Goal: Task Accomplishment & Management: Manage account settings

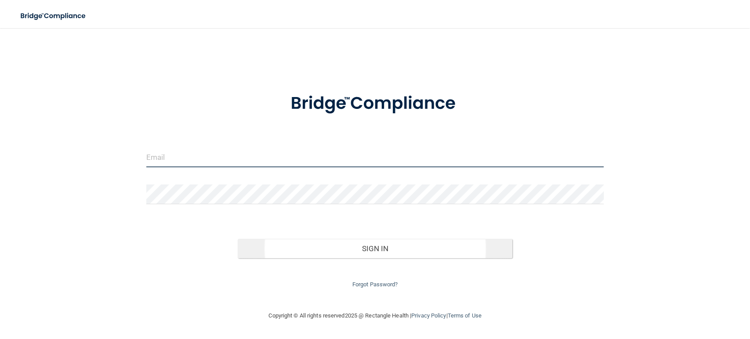
type input "swhite@rectanglehealth.com"
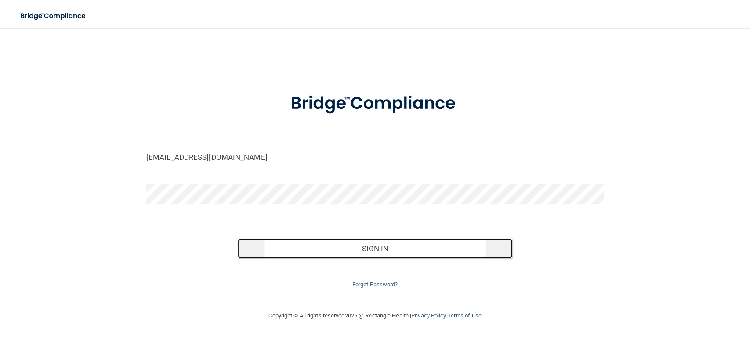
click at [401, 252] on button "Sign In" at bounding box center [375, 248] width 275 height 19
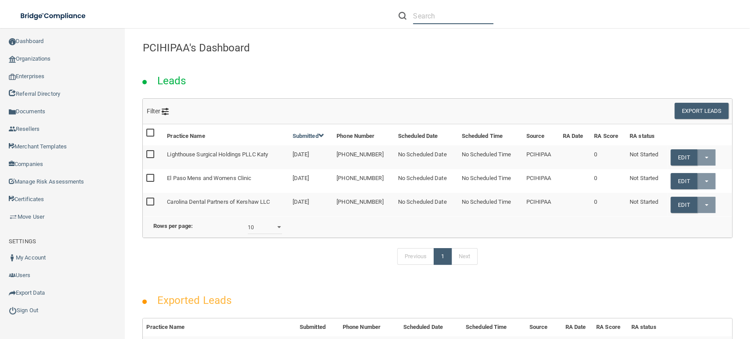
drag, startPoint x: 433, startPoint y: 19, endPoint x: 438, endPoint y: 27, distance: 9.9
click at [433, 25] on li at bounding box center [446, 16] width 108 height 32
paste input "[PERSON_NAME][EMAIL_ADDRESS][DOMAIN_NAME]"
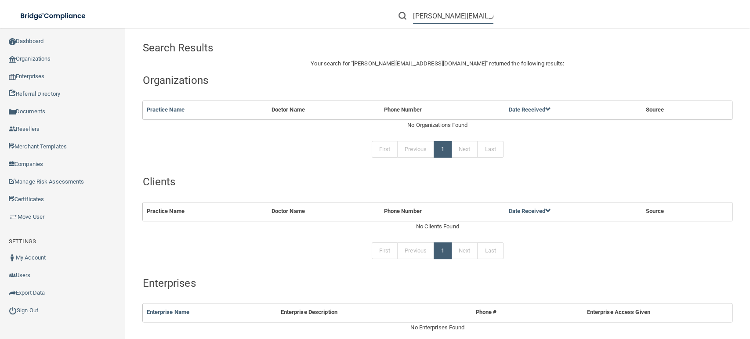
type input "[PERSON_NAME][EMAIL_ADDRESS][DOMAIN_NAME]"
drag, startPoint x: 479, startPoint y: 15, endPoint x: 388, endPoint y: 1, distance: 92.5
click at [397, 5] on li "[PERSON_NAME][EMAIL_ADDRESS][DOMAIN_NAME]" at bounding box center [446, 16] width 108 height 32
paste input "[US_STATE] Vascular Institute"
type input "[US_STATE] Vascular Institute"
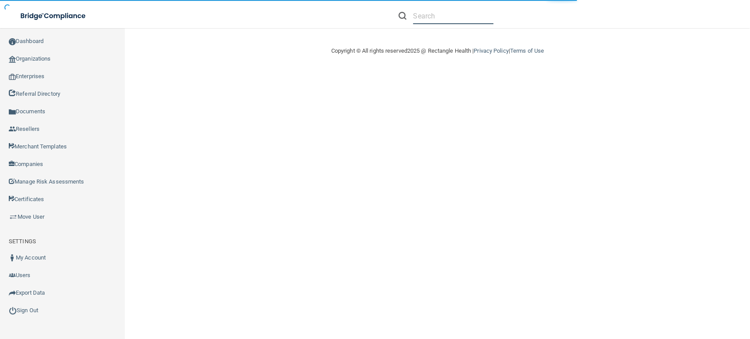
click at [446, 11] on input "text" at bounding box center [453, 16] width 80 height 16
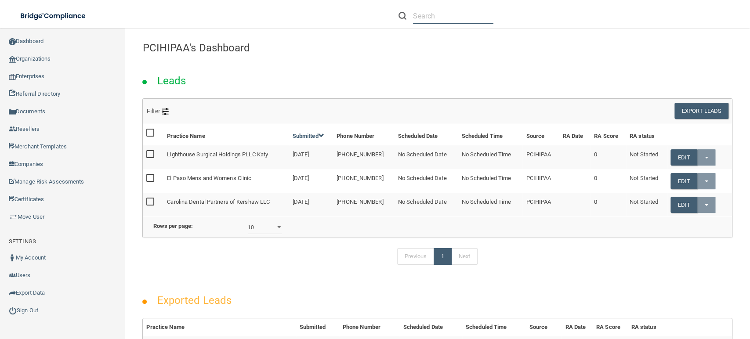
paste input "[US_STATE] Vascular Institute"
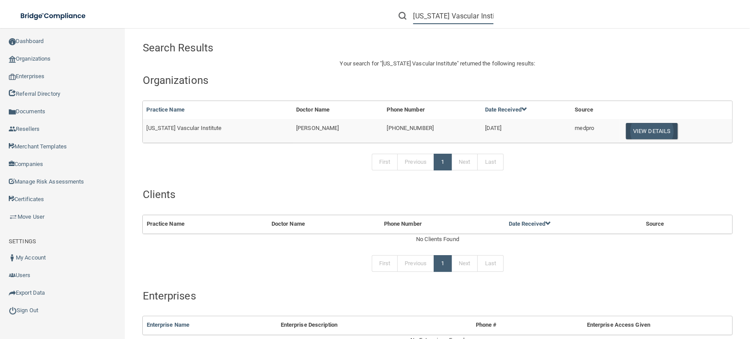
type input "[US_STATE] Vascular Institute"
click at [633, 129] on button "View Details" at bounding box center [652, 131] width 52 height 16
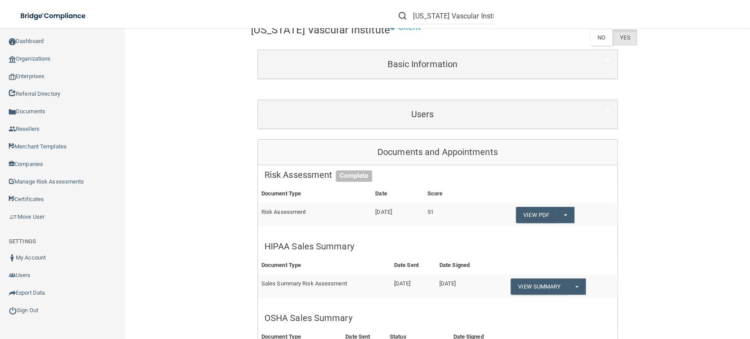
scroll to position [98, 0]
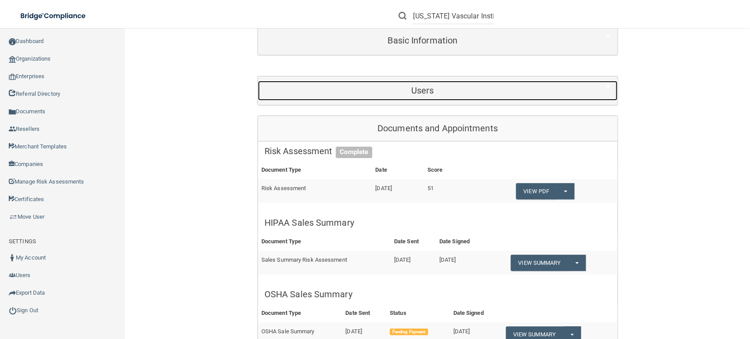
click at [439, 88] on h5 "Users" at bounding box center [423, 91] width 316 height 10
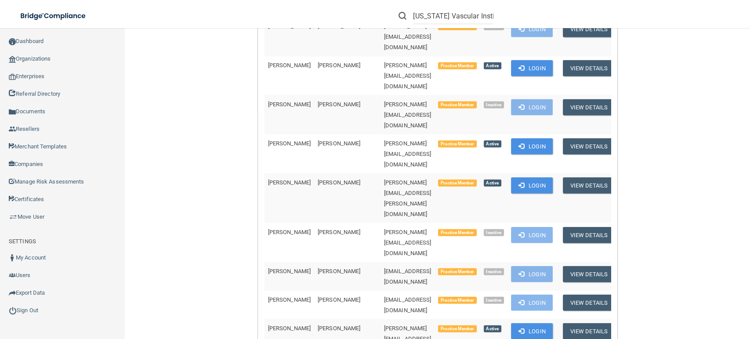
scroll to position [1611, 0]
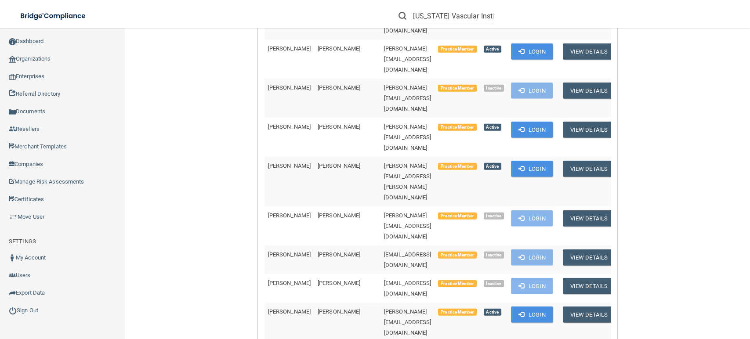
click at [29, 35] on link "Dashboard" at bounding box center [62, 42] width 125 height 18
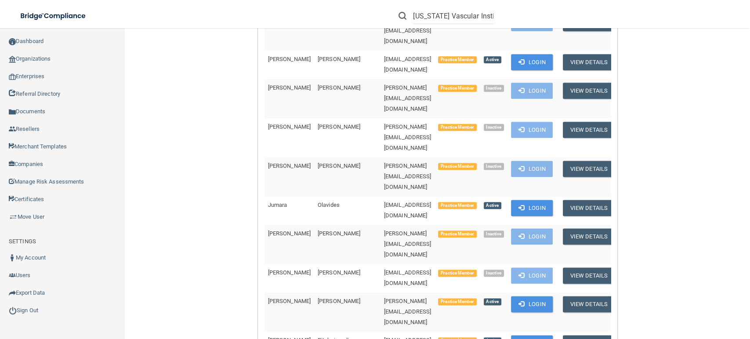
scroll to position [1906, 0]
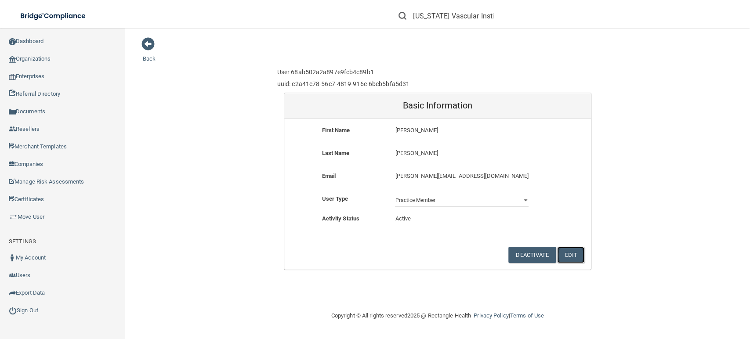
click at [569, 255] on button "Edit" at bounding box center [570, 255] width 27 height 16
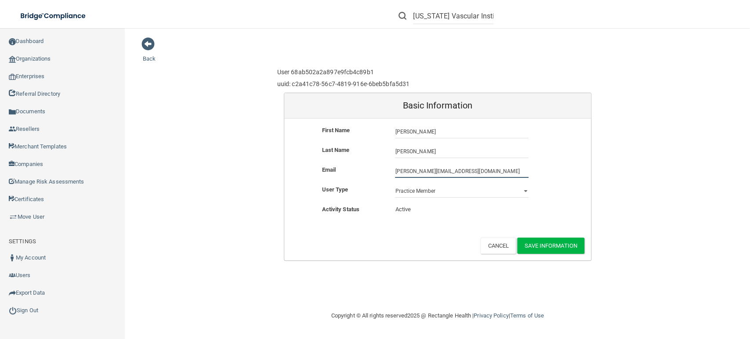
drag, startPoint x: 427, startPoint y: 169, endPoint x: 433, endPoint y: 196, distance: 27.9
click at [428, 171] on input "carla@dallavi.com" at bounding box center [462, 171] width 134 height 13
type input "[PERSON_NAME][EMAIL_ADDRESS][DOMAIN_NAME]"
click at [547, 246] on button "Save Information" at bounding box center [550, 246] width 67 height 16
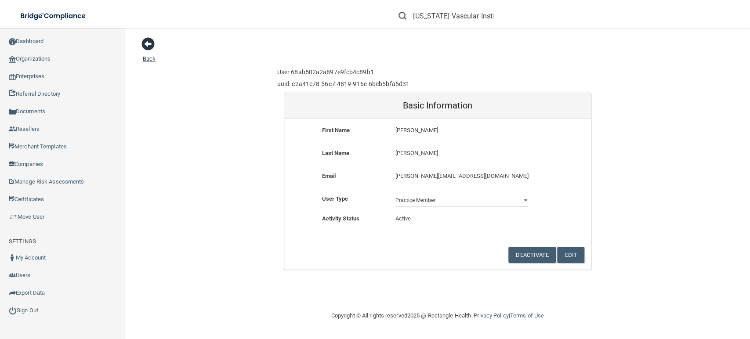
click at [149, 43] on span at bounding box center [147, 43] width 13 height 13
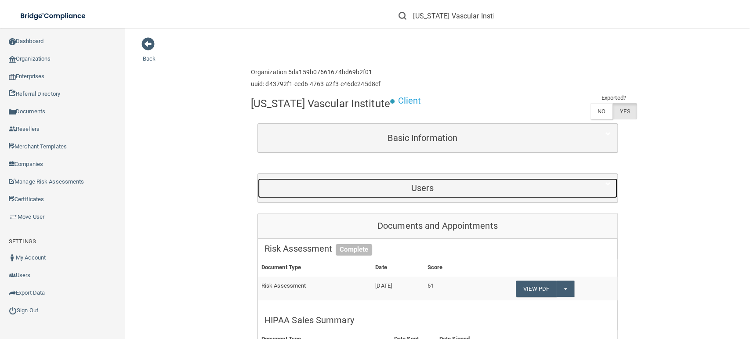
click at [461, 183] on h5 "Users" at bounding box center [423, 188] width 316 height 10
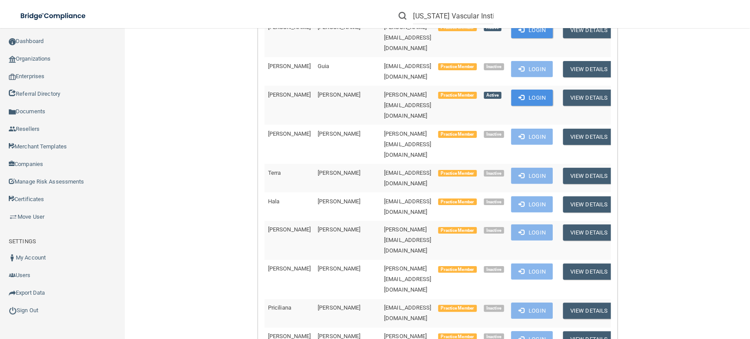
scroll to position [1953, 0]
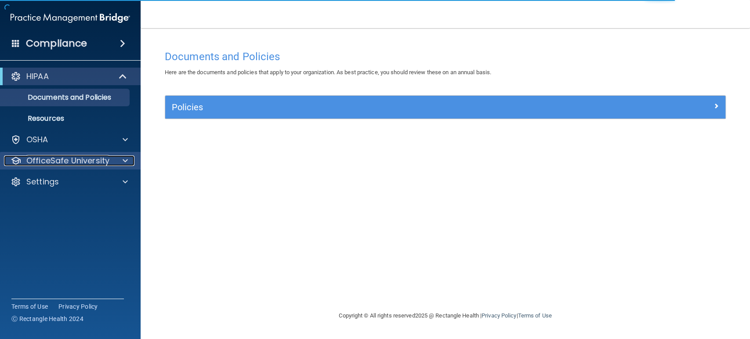
click at [127, 157] on span at bounding box center [125, 161] width 5 height 11
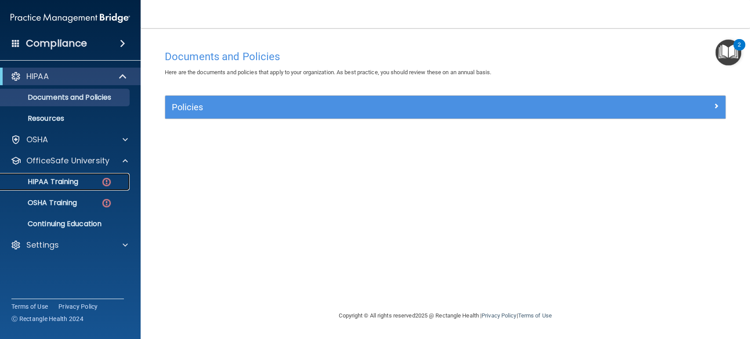
click at [102, 183] on img at bounding box center [106, 182] width 11 height 11
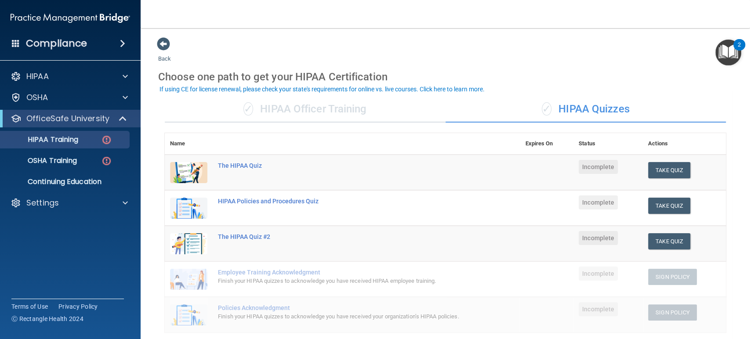
click at [321, 109] on div "✓ HIPAA Officer Training" at bounding box center [305, 109] width 281 height 26
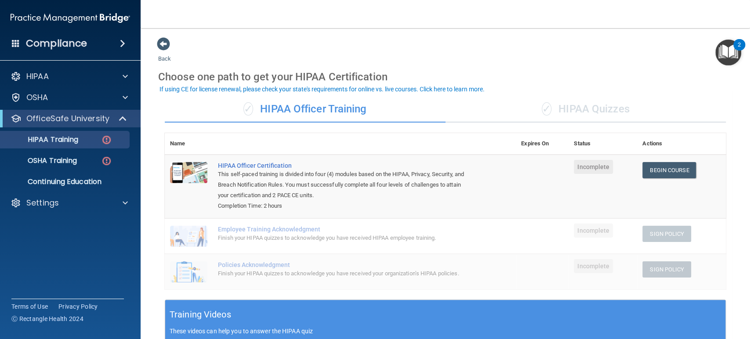
click at [589, 111] on div "✓ HIPAA Quizzes" at bounding box center [586, 109] width 281 height 26
